Goal: Transaction & Acquisition: Purchase product/service

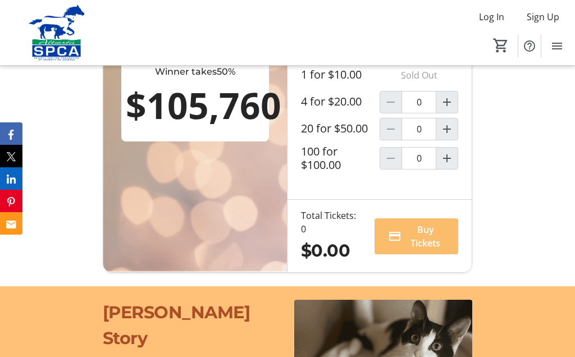
scroll to position [853, 0]
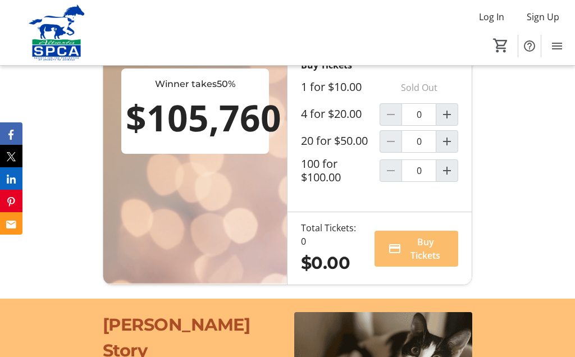
click at [449, 121] on mat-icon "Increment by one" at bounding box center [446, 114] width 13 height 13
type input "1"
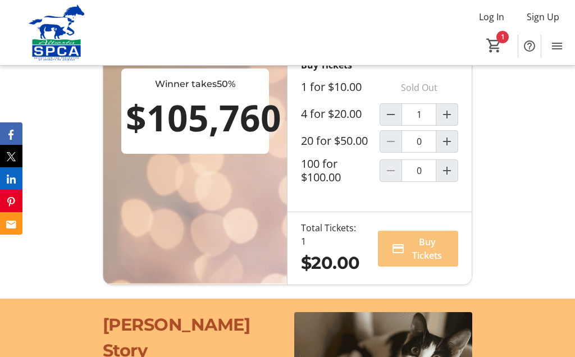
click at [446, 262] on span at bounding box center [418, 248] width 80 height 27
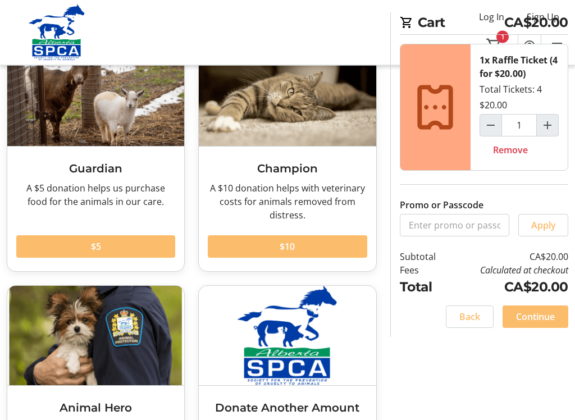
scroll to position [80, 0]
click at [554, 314] on span "Continue" at bounding box center [535, 316] width 39 height 13
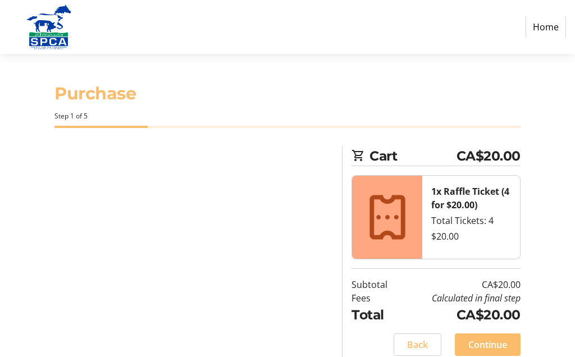
select select "CA"
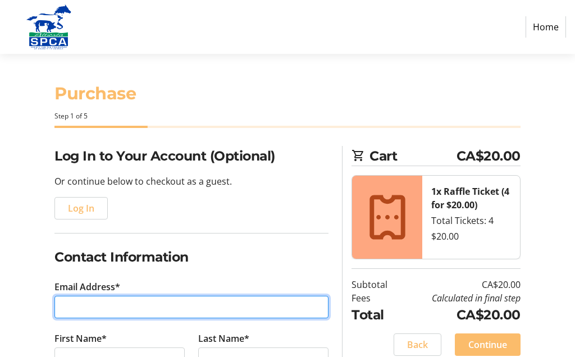
click at [190, 304] on input "Email Address*" at bounding box center [191, 307] width 274 height 22
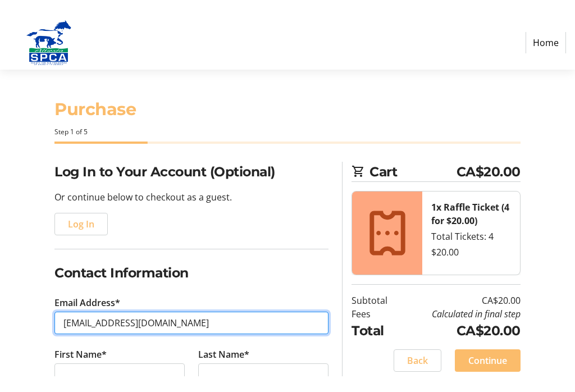
scroll to position [152, 0]
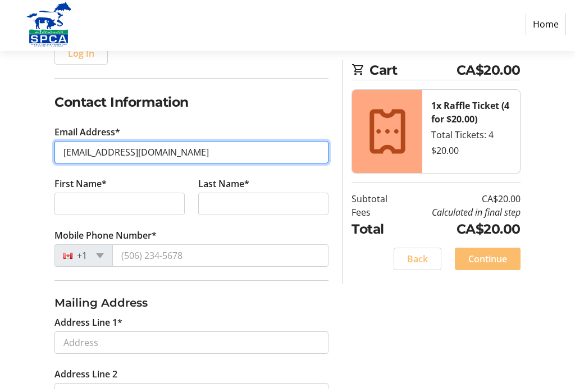
type input "[EMAIL_ADDRESS][DOMAIN_NAME]"
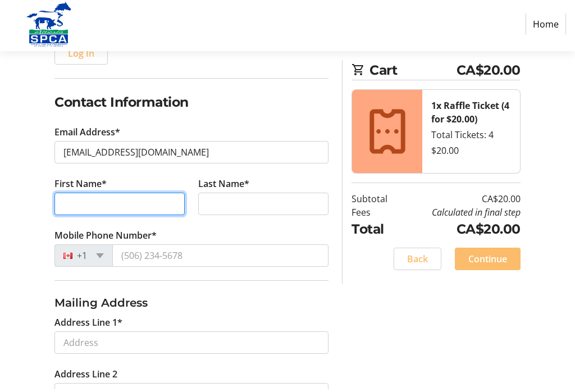
click at [137, 202] on input "First Name*" at bounding box center [119, 206] width 130 height 22
type input "[PERSON_NAME]"
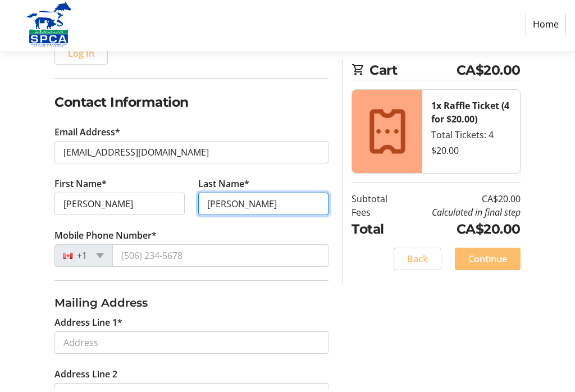
type input "[PERSON_NAME]"
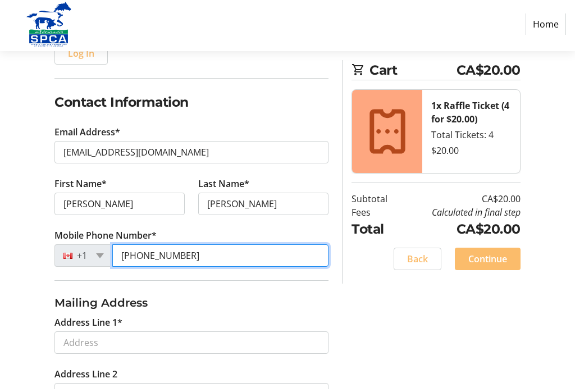
type input "[PHONE_NUMBER]"
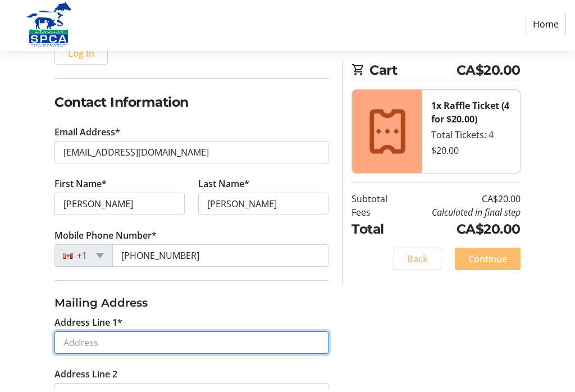
click at [141, 341] on input "Address Line 1*" at bounding box center [191, 345] width 274 height 22
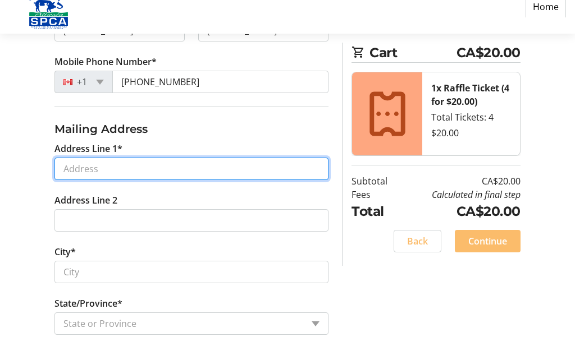
scroll to position [308, 0]
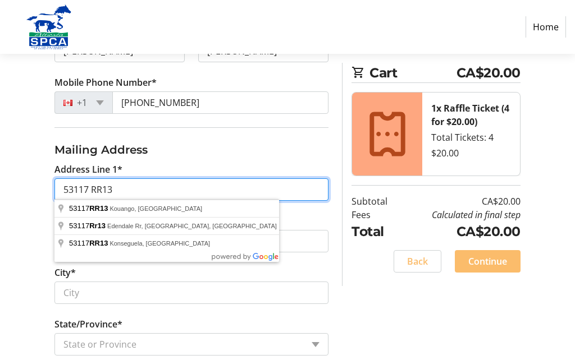
type input "53117 RR13"
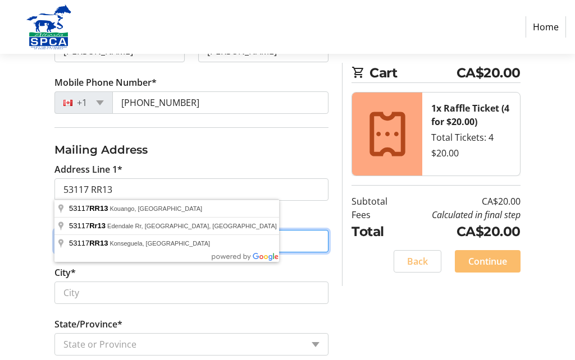
click at [295, 236] on input "Address Line 2" at bounding box center [191, 241] width 274 height 22
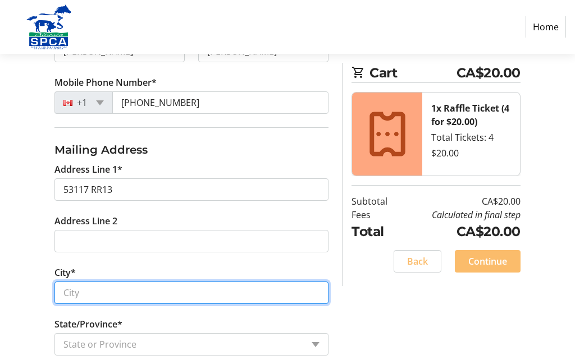
click at [286, 295] on input "City*" at bounding box center [191, 293] width 274 height 22
type input "[GEOGRAPHIC_DATA]"
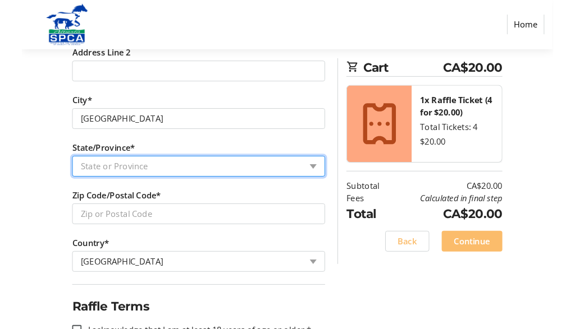
scroll to position [472, 0]
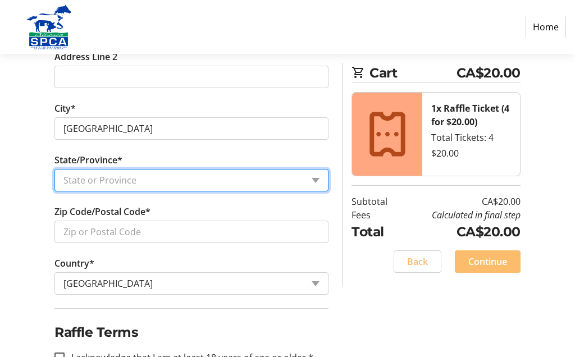
select select "AB"
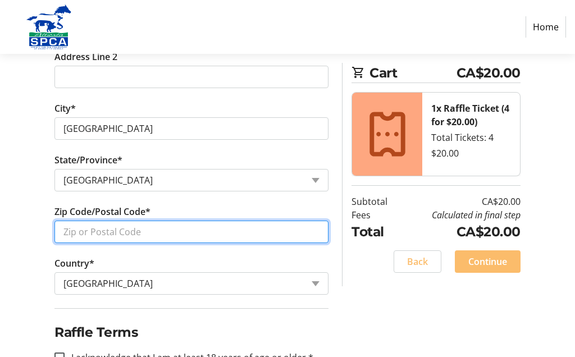
click at [144, 235] on input "Zip Code/Postal Code*" at bounding box center [191, 232] width 274 height 22
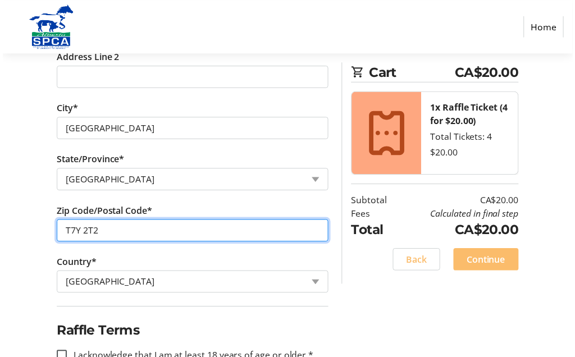
scroll to position [501, 0]
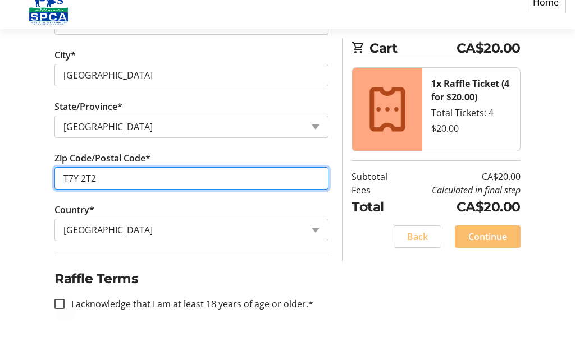
type input "T7Y 2T2"
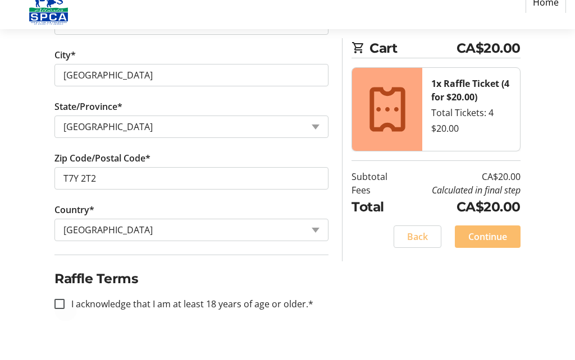
click at [56, 315] on div at bounding box center [59, 328] width 27 height 27
checkbox input "true"
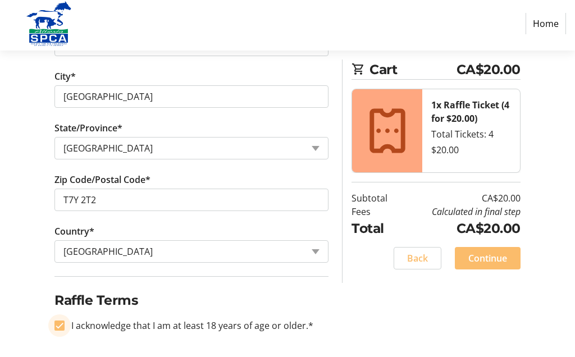
scroll to position [504, 0]
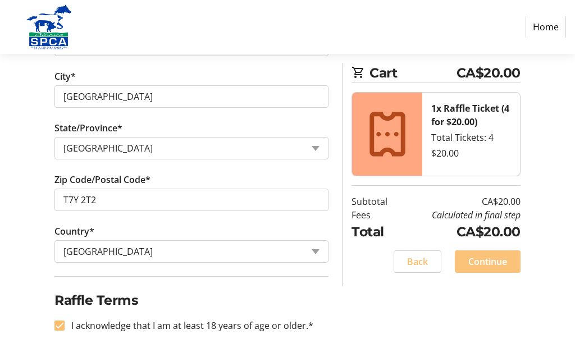
click at [489, 264] on span "Continue" at bounding box center [487, 261] width 39 height 13
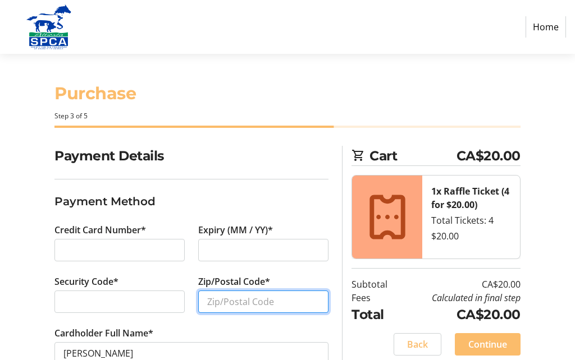
click at [296, 299] on input "Zip/Postal Code*" at bounding box center [263, 302] width 130 height 22
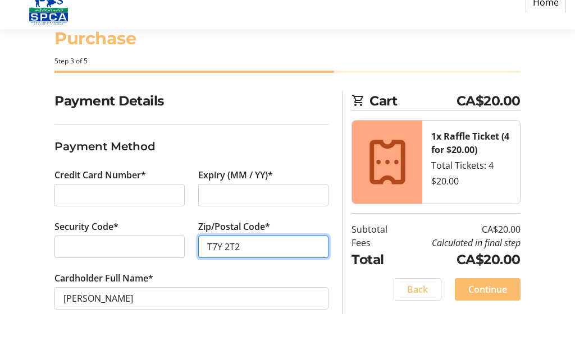
type input "T7Y 2T2"
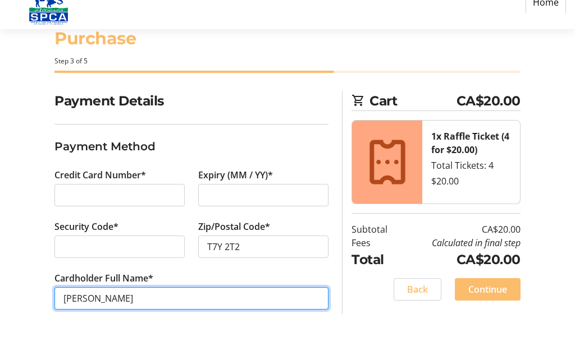
click at [98, 312] on input "[PERSON_NAME]" at bounding box center [191, 323] width 274 height 22
type input "[PERSON_NAME]"
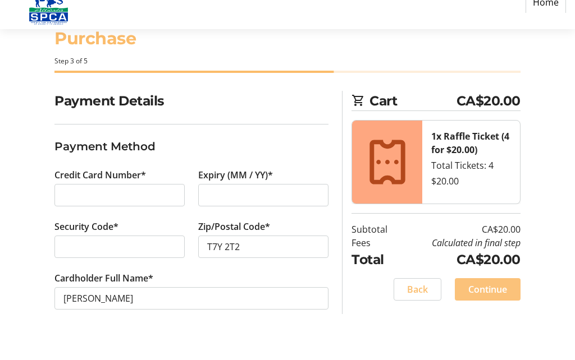
click at [494, 308] on span "Continue" at bounding box center [487, 314] width 39 height 13
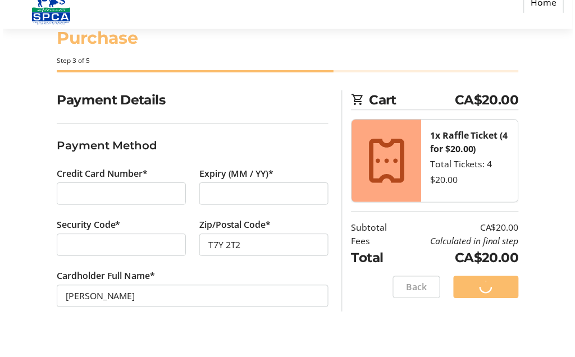
scroll to position [34, 0]
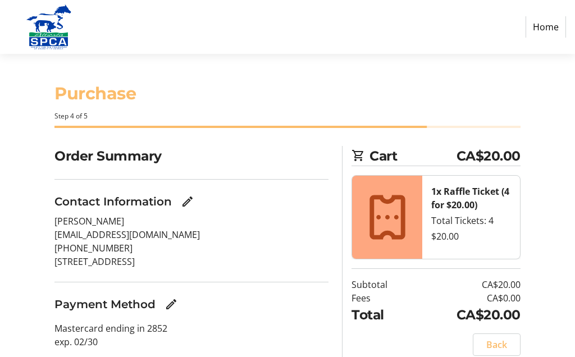
scroll to position [76, 0]
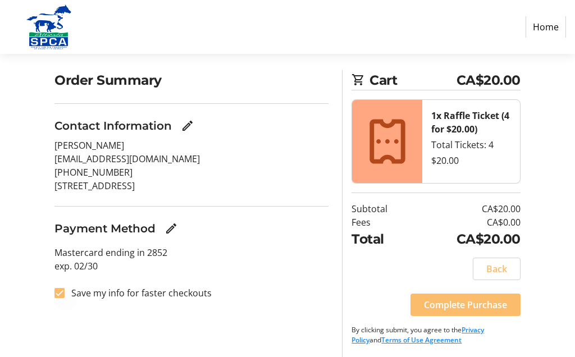
click at [67, 299] on div at bounding box center [59, 292] width 27 height 27
checkbox input "false"
click at [495, 300] on span "Complete Purchase" at bounding box center [465, 304] width 83 height 13
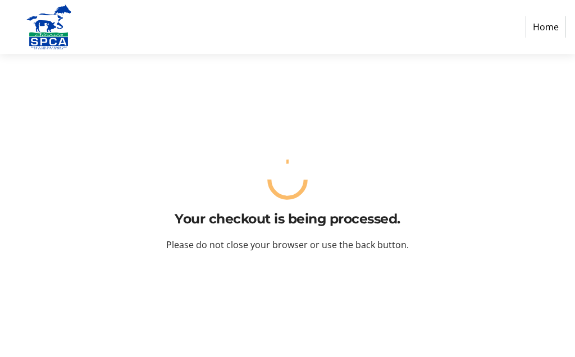
scroll to position [0, 0]
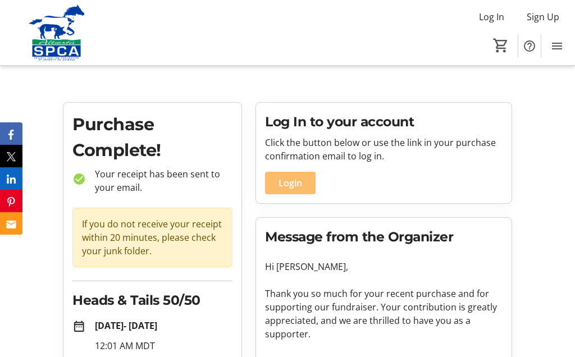
scroll to position [124, 0]
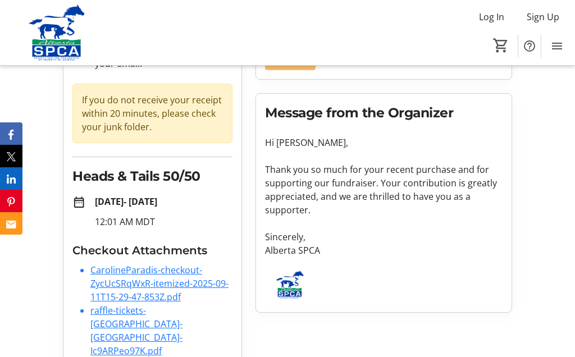
click at [282, 329] on div "Log In to your account Click the button below or use the link in your purchase …" at bounding box center [384, 177] width 270 height 398
